Goal: Information Seeking & Learning: Learn about a topic

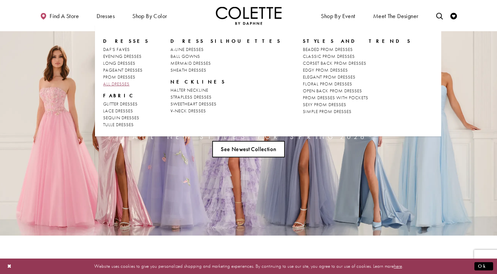
click at [112, 85] on span "ALL DRESSES" at bounding box center [116, 84] width 26 height 6
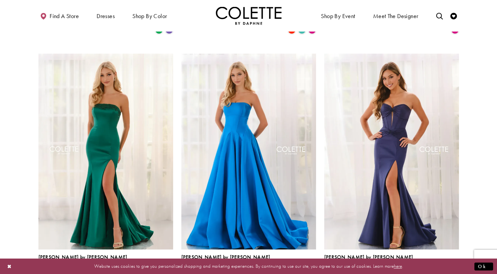
scroll to position [739, 0]
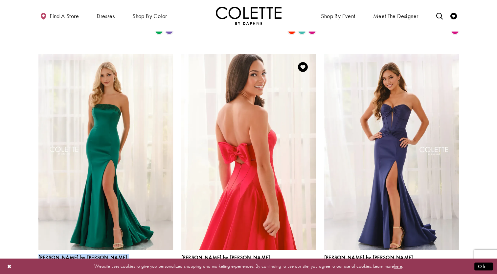
drag, startPoint x: 23, startPoint y: 107, endPoint x: 236, endPoint y: 52, distance: 220.0
click at [289, 135] on img "Visit Colette by Daphne Style No. CL6189 Page" at bounding box center [248, 152] width 135 height 196
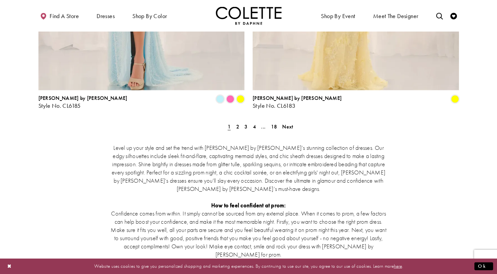
scroll to position [1245, 0]
click at [237, 123] on span "2" at bounding box center [237, 126] width 3 height 7
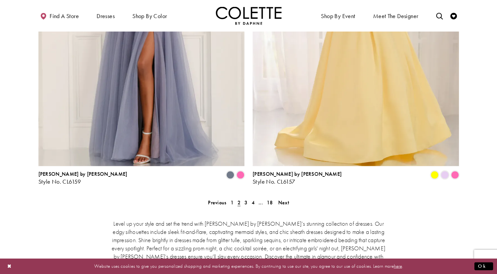
scroll to position [1171, 0]
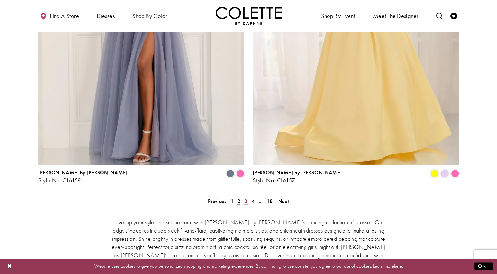
click at [245, 197] on span "3" at bounding box center [245, 200] width 3 height 7
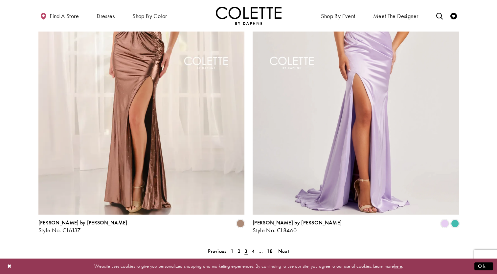
scroll to position [1122, 0]
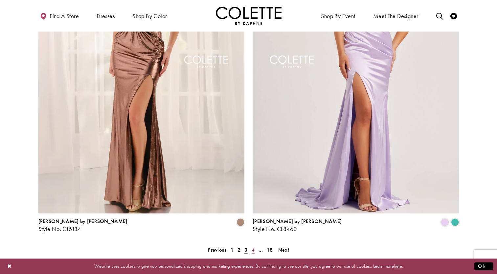
click at [252, 246] on span "4" at bounding box center [253, 249] width 3 height 7
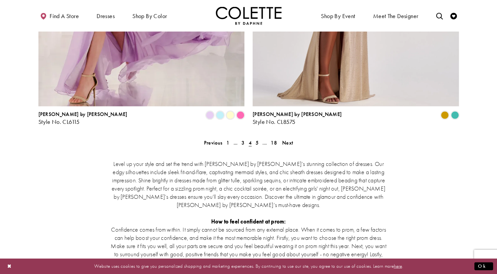
scroll to position [1233, 0]
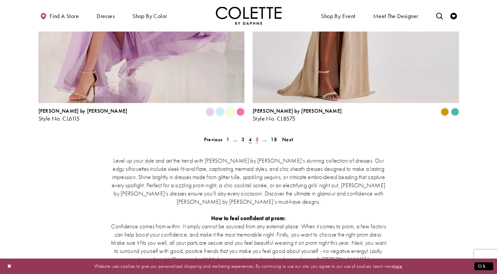
click at [256, 136] on span "5" at bounding box center [257, 139] width 3 height 7
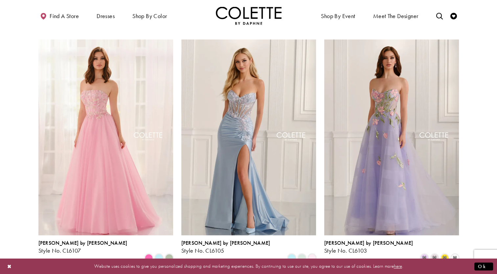
scroll to position [512, 0]
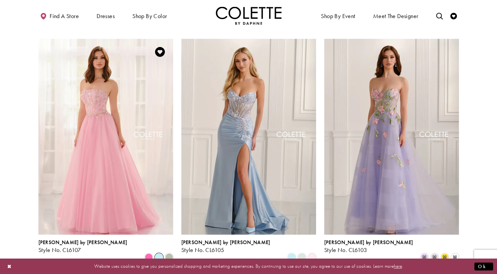
click at [158, 253] on span "Product List" at bounding box center [159, 257] width 8 height 8
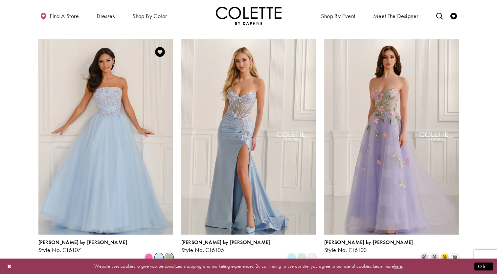
click at [170, 253] on span "Product List" at bounding box center [169, 257] width 8 height 8
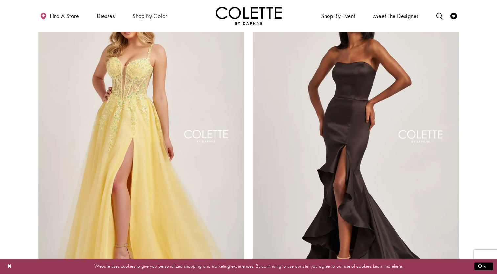
scroll to position [1100, 0]
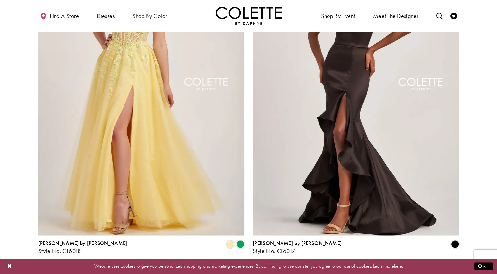
click at [258, 268] on span "6" at bounding box center [257, 271] width 3 height 7
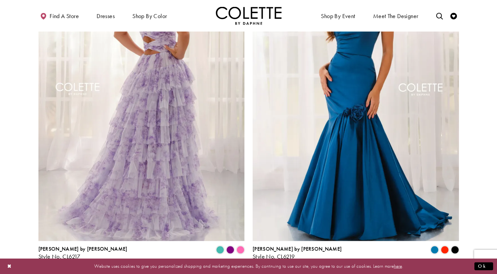
scroll to position [1100, 0]
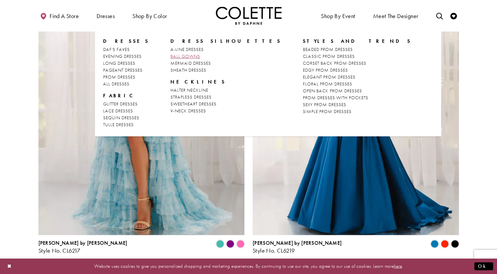
click at [184, 57] on span "BALL GOWNS" at bounding box center [185, 56] width 30 height 6
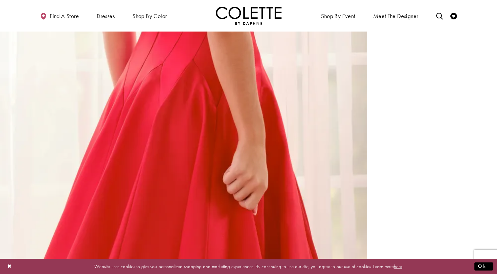
scroll to position [1153, 0]
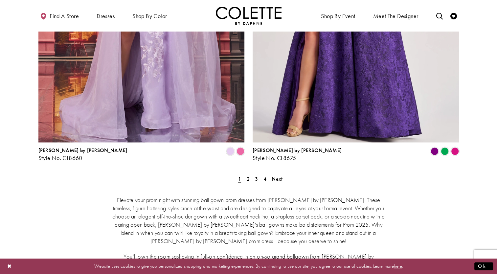
scroll to position [1193, 0]
click at [248, 175] on span "2" at bounding box center [248, 178] width 3 height 7
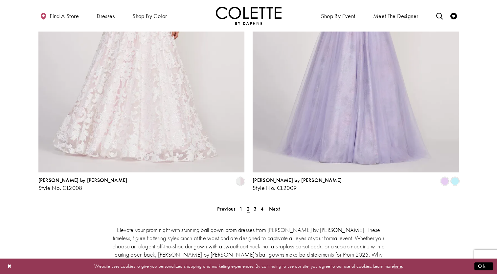
scroll to position [1164, 0]
click at [256, 203] on link "3" at bounding box center [255, 208] width 7 height 10
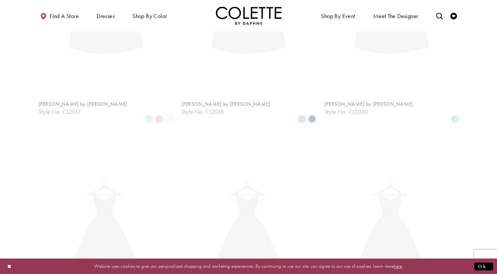
scroll to position [35, 0]
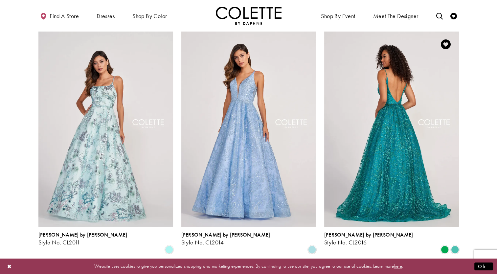
click at [352, 161] on img "Visit Colette by Daphne Style No. CL2016 Page" at bounding box center [391, 129] width 135 height 196
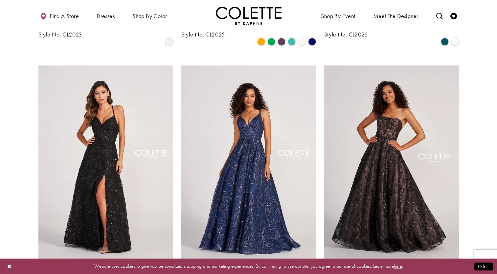
scroll to position [729, 0]
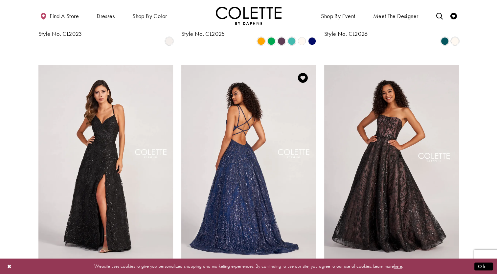
click at [252, 180] on img "Visit Colette by Daphne Style No. CL2030 Page" at bounding box center [248, 163] width 135 height 196
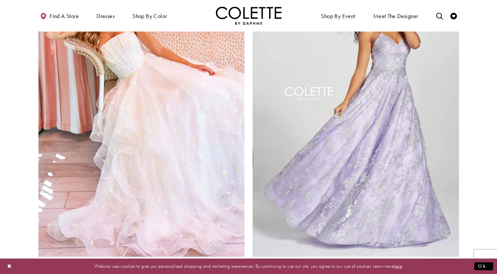
scroll to position [1079, 0]
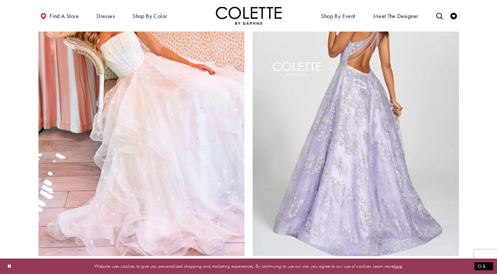
click at [358, 166] on img "Visit Colette by Daphne Style No. CL12201 Page" at bounding box center [356, 106] width 206 height 300
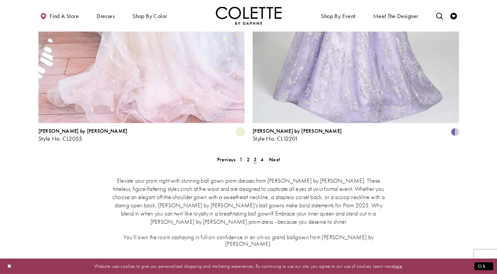
scroll to position [1238, 0]
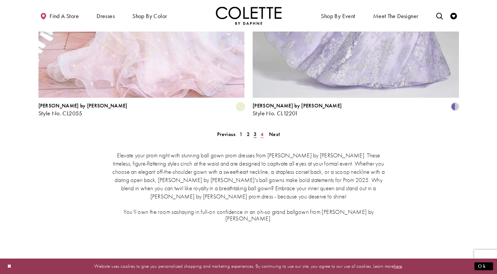
click at [261, 130] on span "4" at bounding box center [262, 133] width 3 height 7
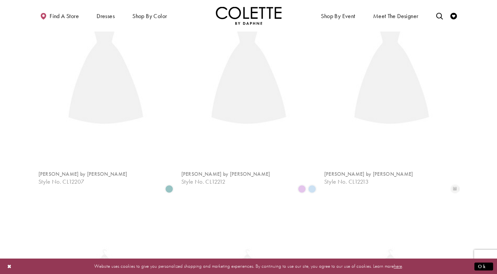
scroll to position [35, 0]
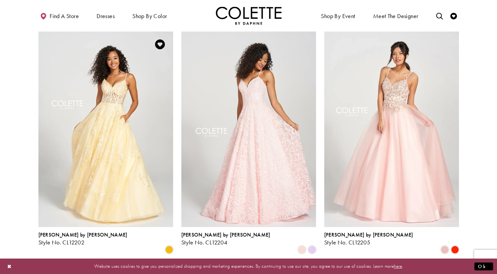
click at [106, 153] on img "Visit Colette by Daphne Style No. CL12202 Page" at bounding box center [105, 129] width 135 height 196
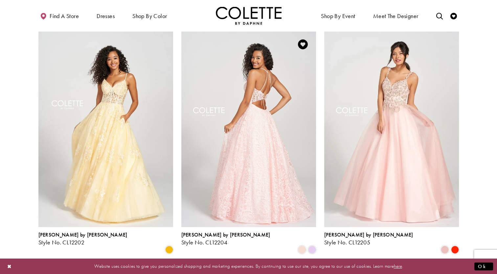
click at [215, 140] on img "Visit Colette by Daphne Style No. CL12204 Page" at bounding box center [248, 129] width 135 height 196
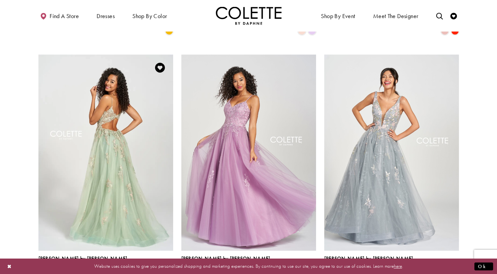
scroll to position [255, 0]
click at [115, 166] on img "Visit Colette by Daphne Style No. CL12207 Page" at bounding box center [105, 152] width 135 height 196
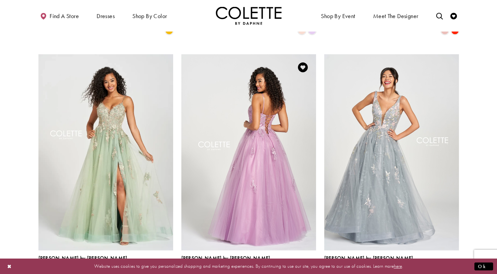
click at [227, 113] on img "Visit Colette by Daphne Style No. CL12212 Page" at bounding box center [248, 152] width 135 height 196
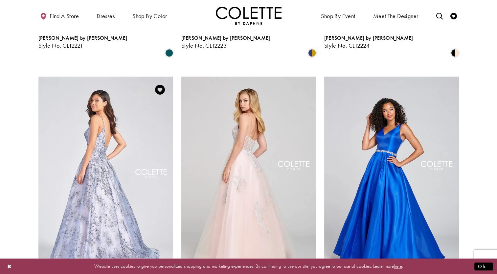
scroll to position [716, 0]
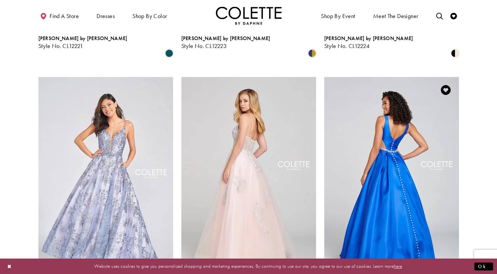
click at [371, 186] on img "Visit Colette by Daphne Style No. CL12131 Page" at bounding box center [391, 175] width 135 height 196
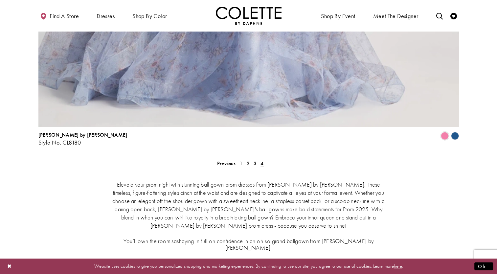
scroll to position [1520, 0]
click at [255, 160] on span "3" at bounding box center [255, 163] width 3 height 7
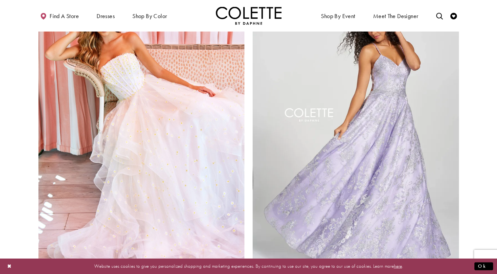
scroll to position [1056, 0]
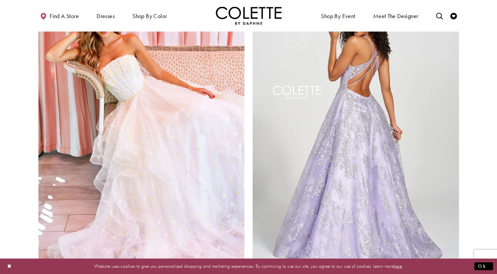
click at [279, 145] on img "Visit Colette by Daphne Style No. CL12201 Page" at bounding box center [356, 130] width 206 height 300
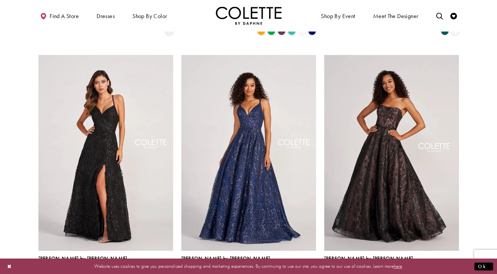
scroll to position [737, 0]
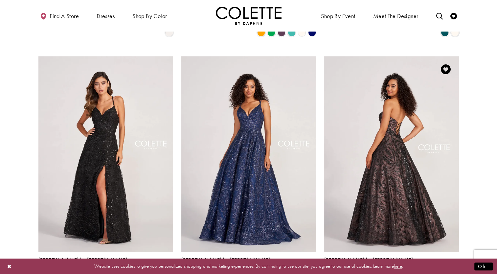
click at [372, 161] on img "Visit Colette by Daphne Style No. CL2042 Page" at bounding box center [391, 154] width 135 height 196
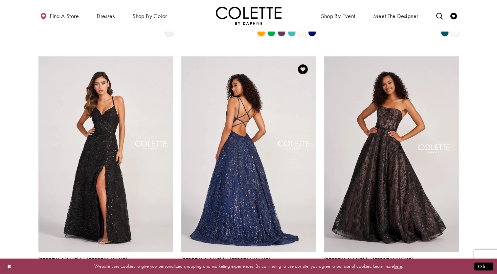
click at [247, 162] on img "Visit Colette by Daphne Style No. CL2030 Page" at bounding box center [248, 154] width 135 height 196
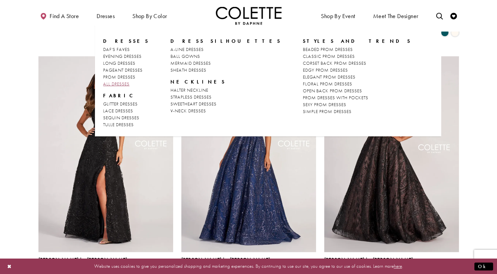
click at [119, 83] on span "ALL DRESSES" at bounding box center [116, 84] width 26 height 6
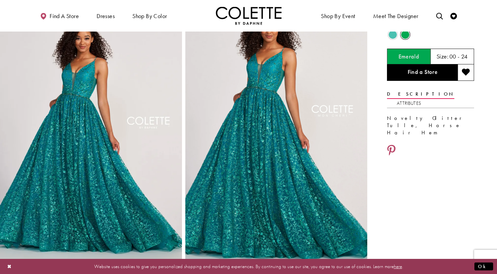
scroll to position [33, 0]
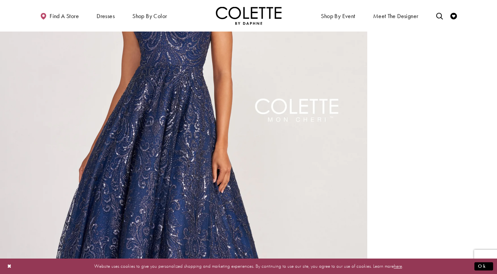
scroll to position [425, 0]
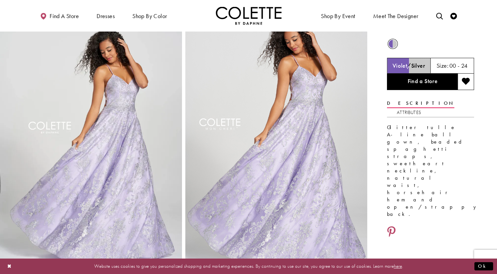
scroll to position [23, 0]
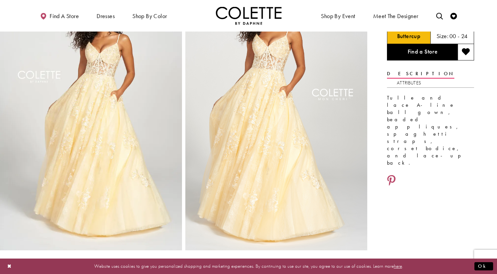
scroll to position [53, 0]
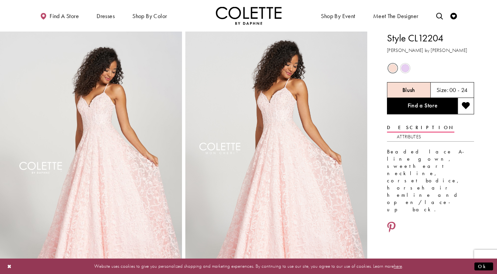
scroll to position [13, 0]
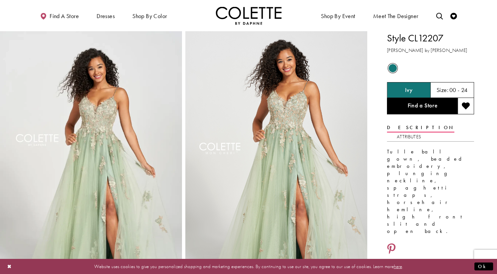
drag, startPoint x: 250, startPoint y: 141, endPoint x: 232, endPoint y: 141, distance: 18.1
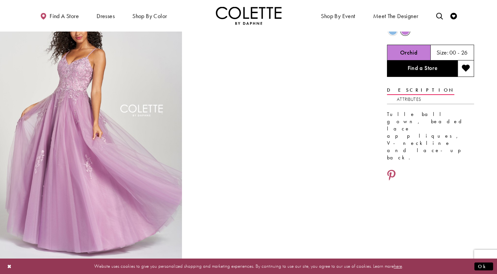
scroll to position [39, 0]
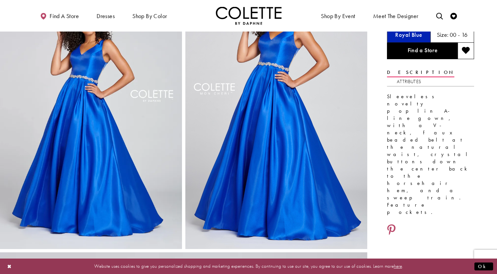
scroll to position [56, 0]
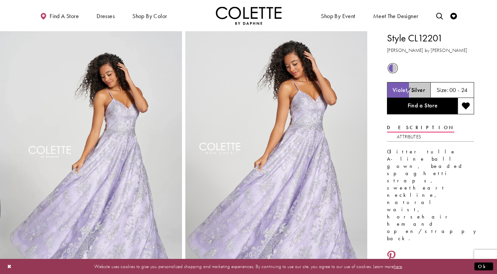
drag, startPoint x: 0, startPoint y: 0, endPoint x: 271, endPoint y: 133, distance: 301.8
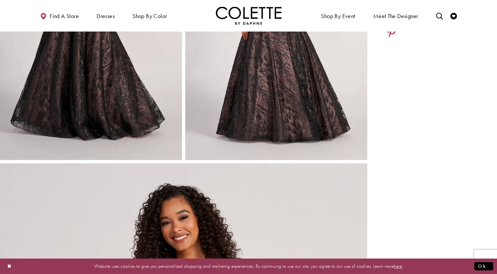
scroll to position [123, 0]
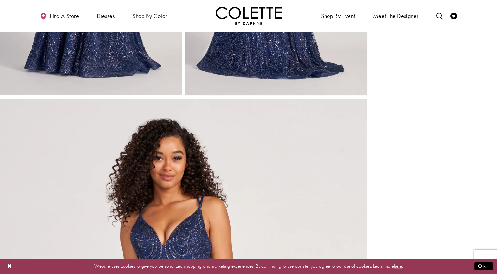
scroll to position [210, 0]
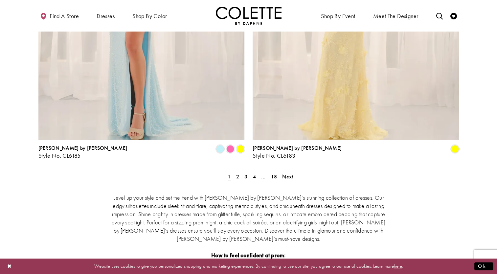
scroll to position [1195, 0]
click at [275, 173] on span "18" at bounding box center [274, 176] width 6 height 7
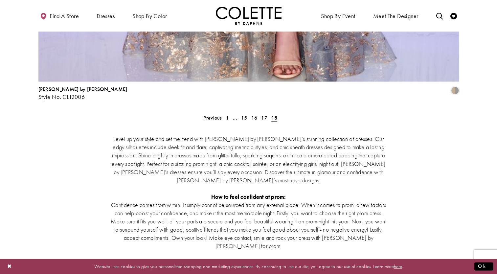
scroll to position [1084, 0]
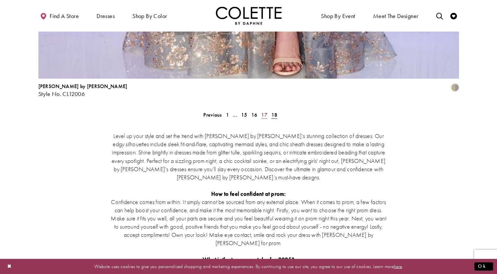
click at [266, 111] on span "17" at bounding box center [264, 114] width 6 height 7
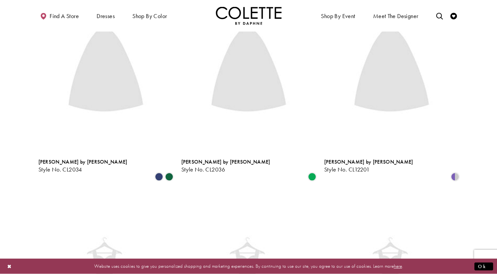
scroll to position [35, 0]
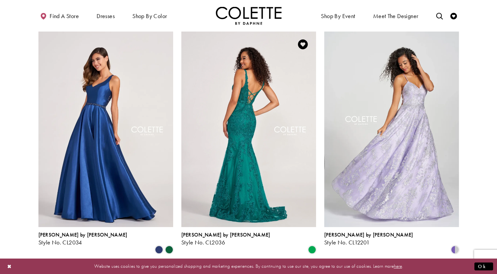
click at [264, 157] on img "Visit Colette by Daphne Style No. CL2036 Page" at bounding box center [248, 129] width 135 height 196
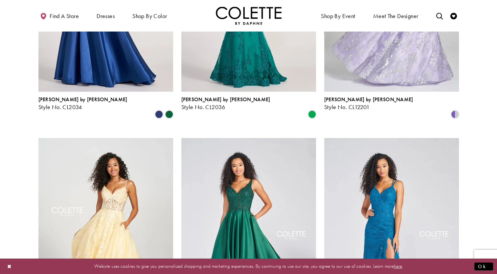
scroll to position [277, 0]
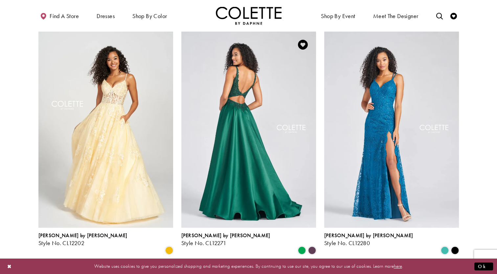
click at [210, 162] on img "Visit Colette by Daphne Style No. CL12271 Page" at bounding box center [248, 130] width 135 height 196
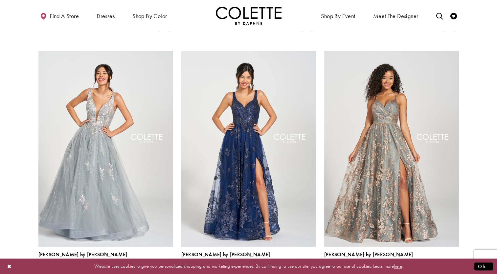
scroll to position [742, 0]
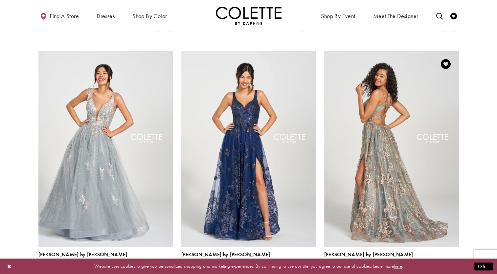
click at [356, 165] on img "Visit Colette by Daphne Style No. CL12218 Page" at bounding box center [391, 149] width 135 height 196
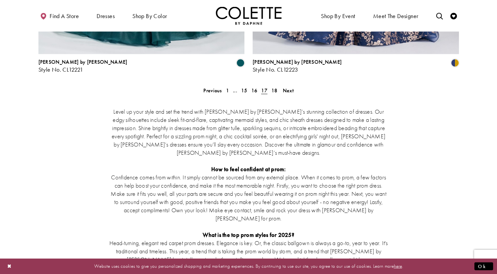
scroll to position [1284, 0]
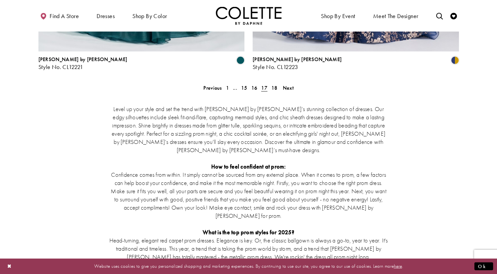
click at [256, 91] on div "Level up your style and set the trend with Colette by Daphne’s stunning collect…" at bounding box center [248, 199] width 420 height 216
click at [259, 83] on link "16" at bounding box center [254, 88] width 10 height 10
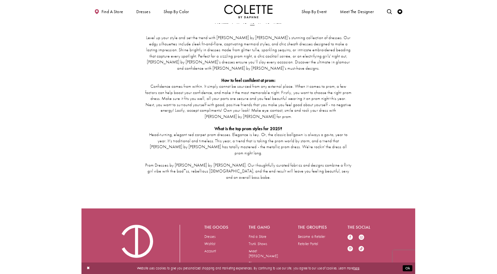
scroll to position [1024, 0]
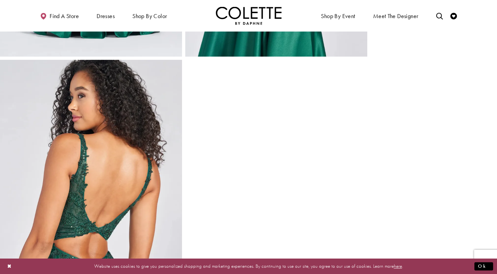
scroll to position [524, 0]
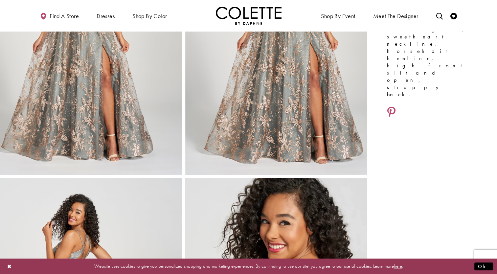
scroll to position [133, 0]
